Goal: Information Seeking & Learning: Learn about a topic

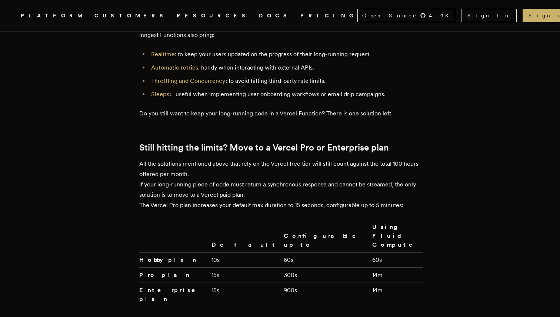
scroll to position [1662, 0]
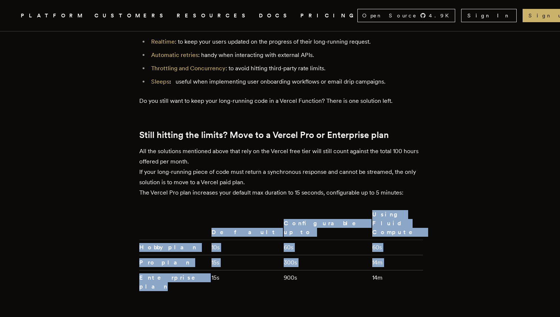
drag, startPoint x: 184, startPoint y: 201, endPoint x: 141, endPoint y: 200, distance: 42.6
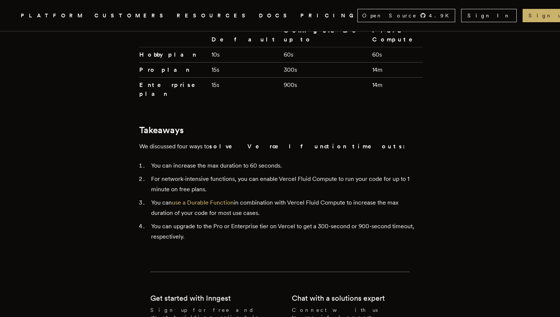
scroll to position [1856, 0]
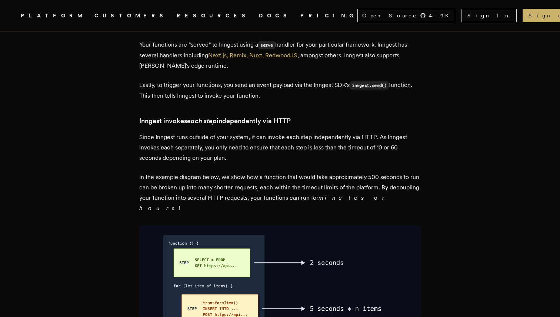
scroll to position [1465, 0]
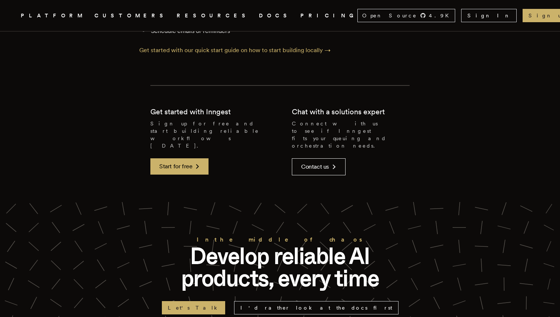
scroll to position [3222, 0]
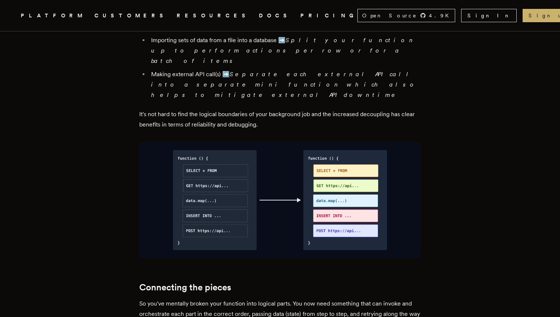
scroll to position [782, 0]
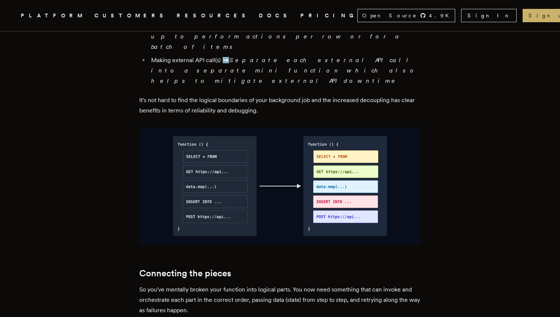
click at [300, 17] on link "PRICING" at bounding box center [328, 15] width 57 height 9
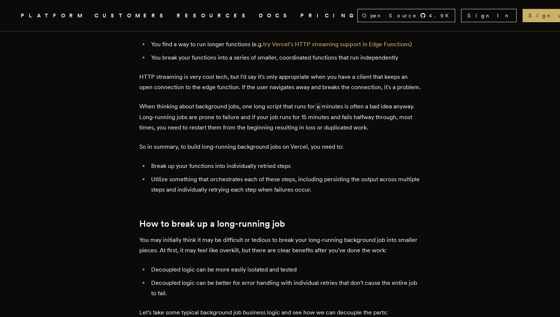
scroll to position [437, 0]
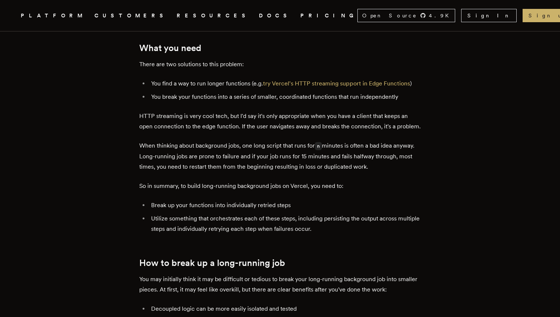
click at [300, 12] on link "PRICING" at bounding box center [328, 15] width 57 height 9
